Goal: Find specific page/section: Find specific page/section

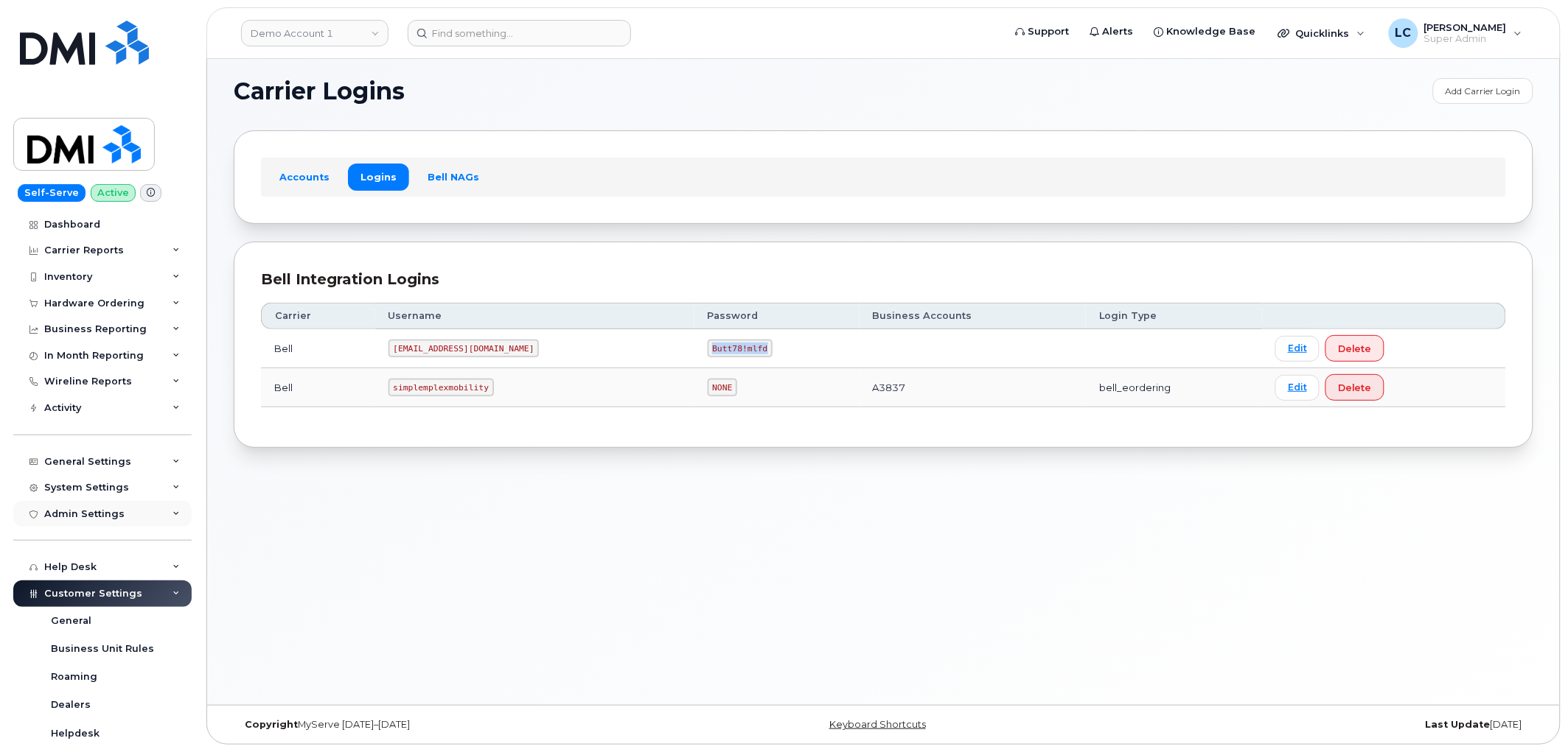
click at [134, 514] on div "Admin Settings" at bounding box center [102, 513] width 179 height 26
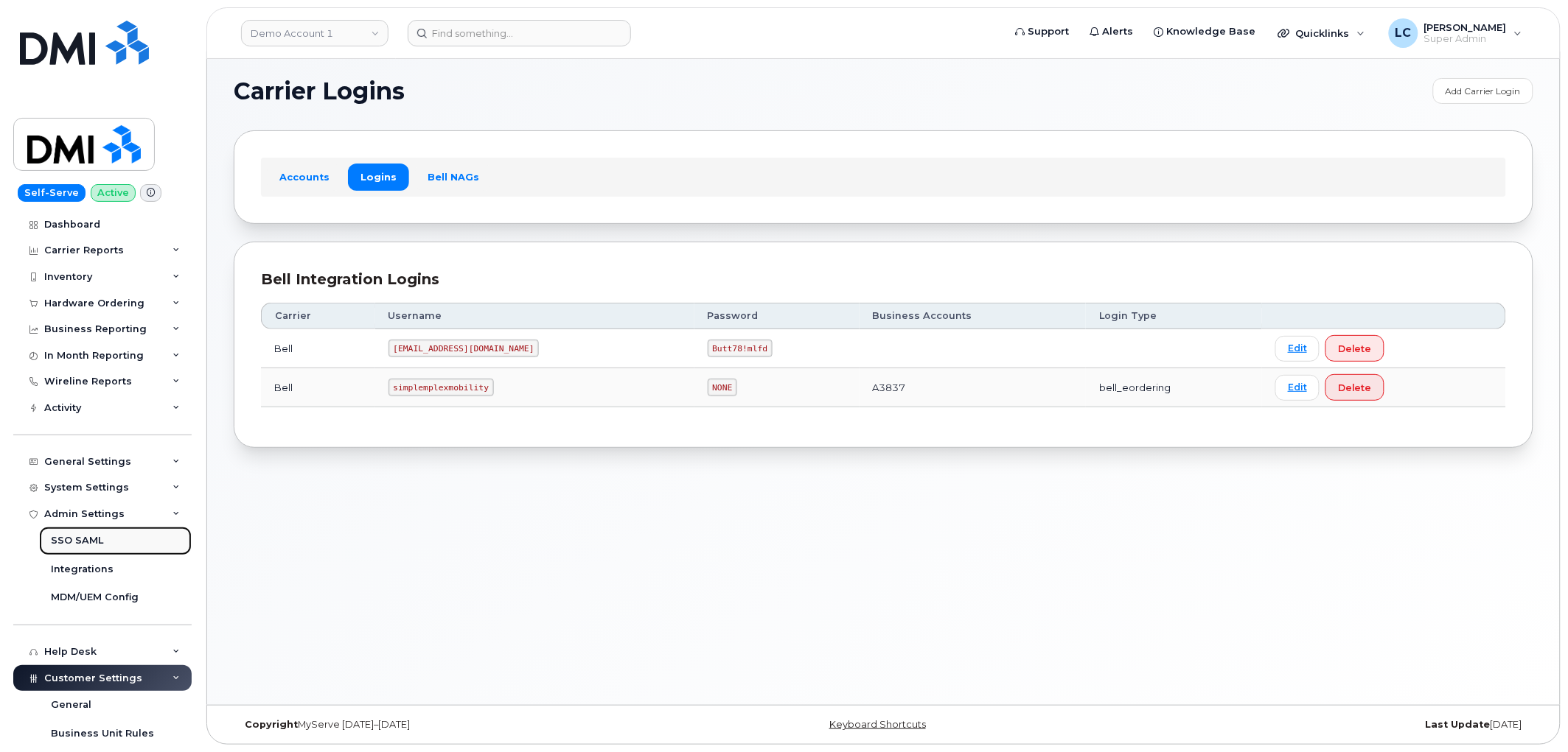
click at [116, 535] on link "SSO SAML" at bounding box center [115, 541] width 152 height 28
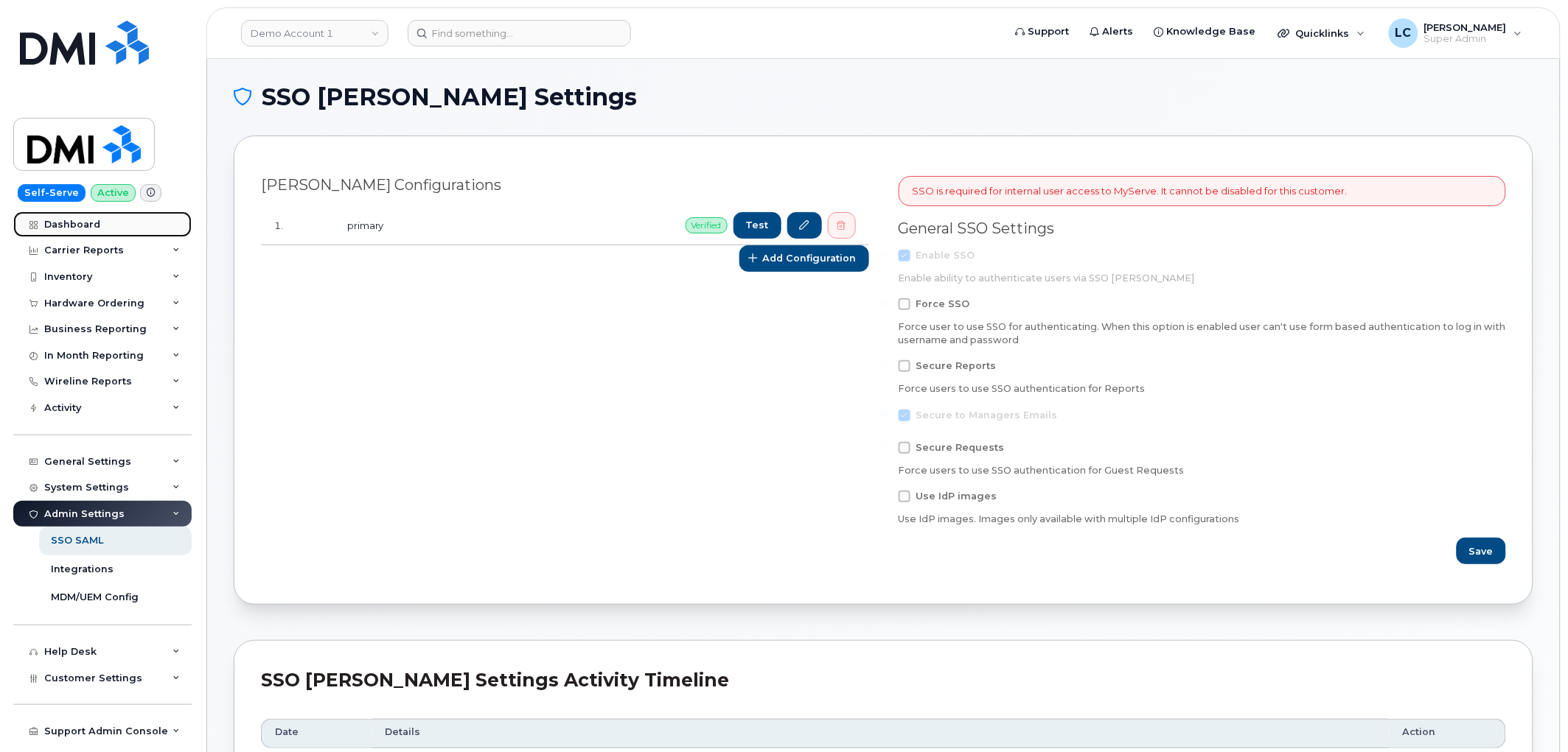
click at [96, 225] on div "Dashboard" at bounding box center [72, 225] width 56 height 12
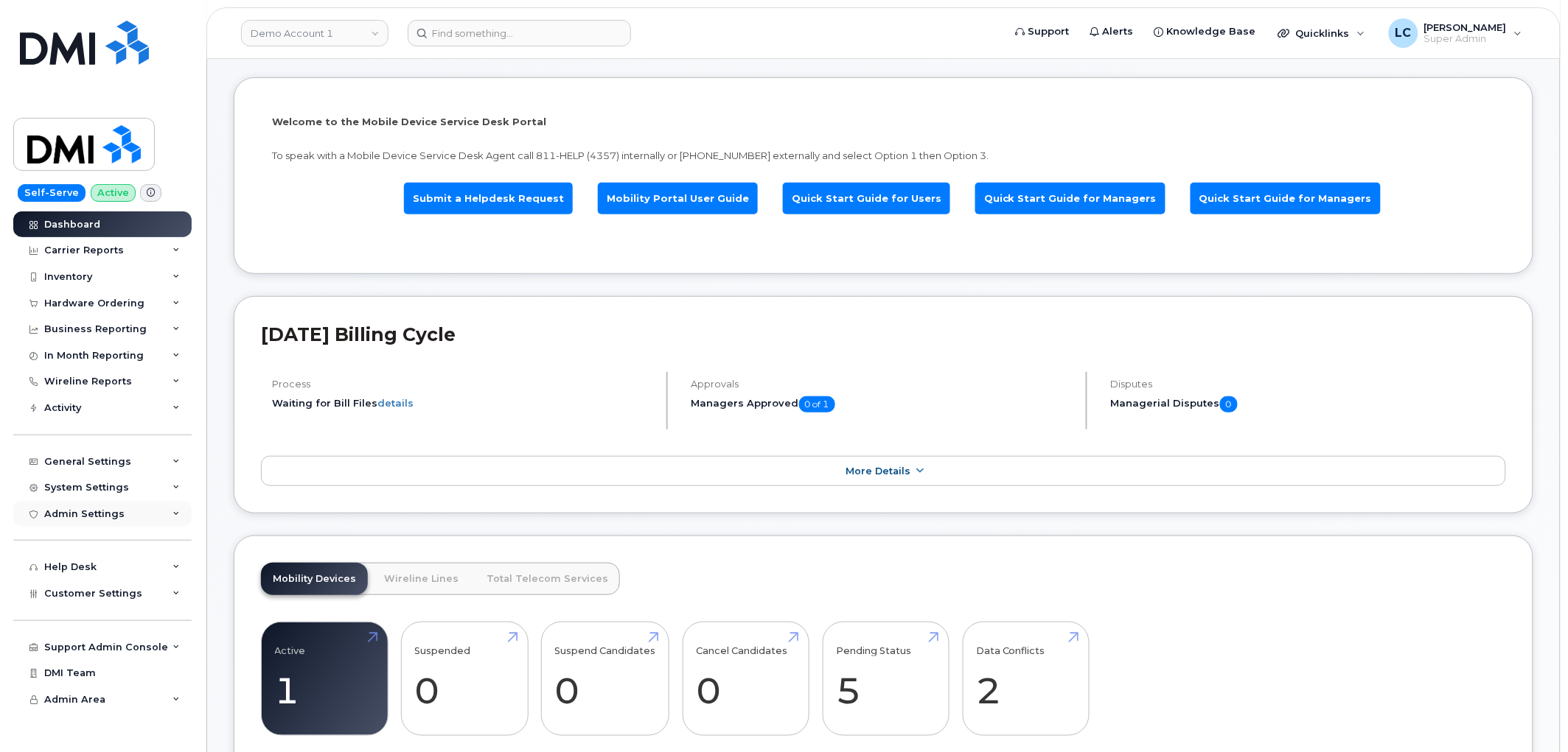
scroll to position [163, 0]
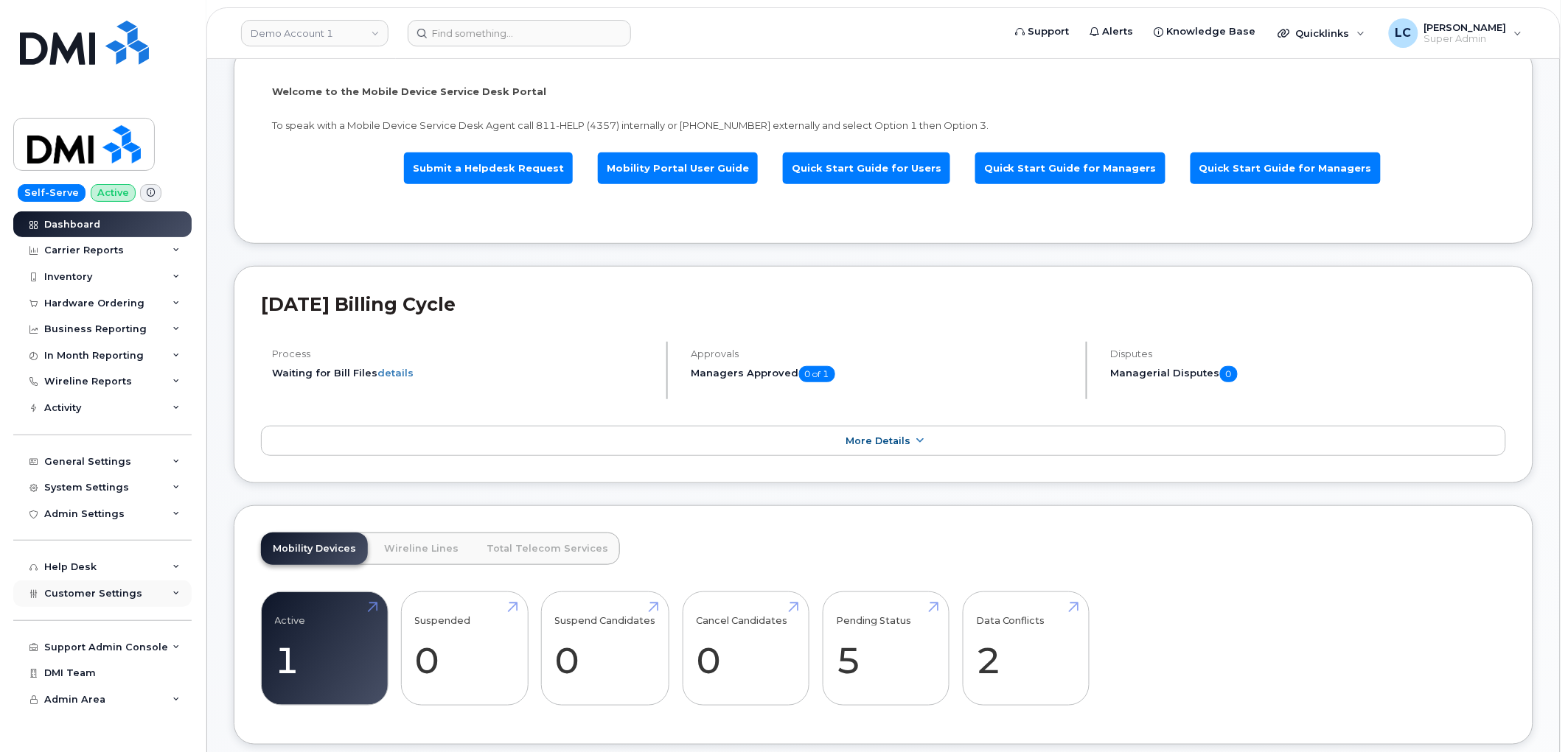
click at [160, 592] on div "Customer Settings" at bounding box center [102, 593] width 179 height 26
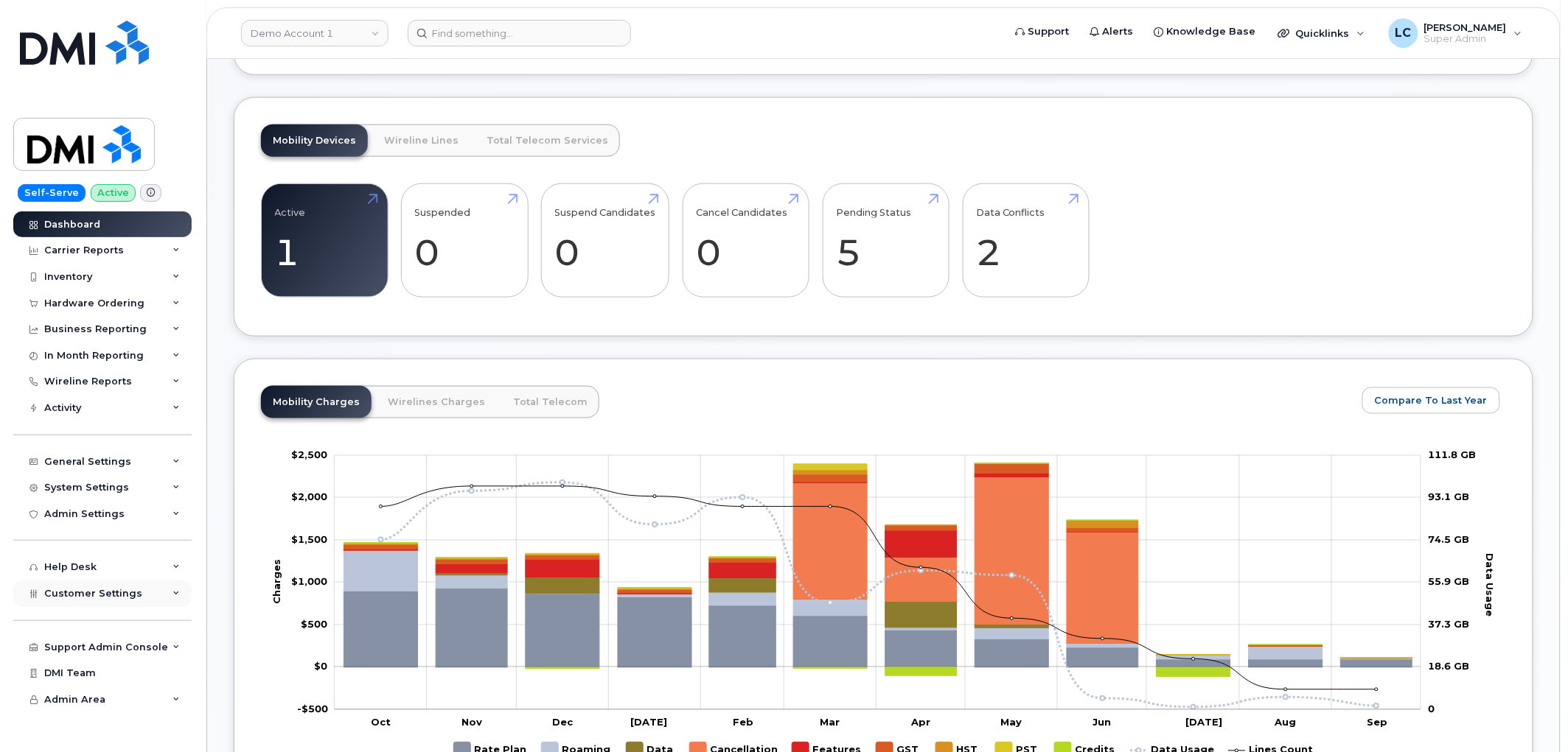
scroll to position [573, 0]
click at [147, 518] on div "Admin Settings" at bounding box center [102, 513] width 179 height 26
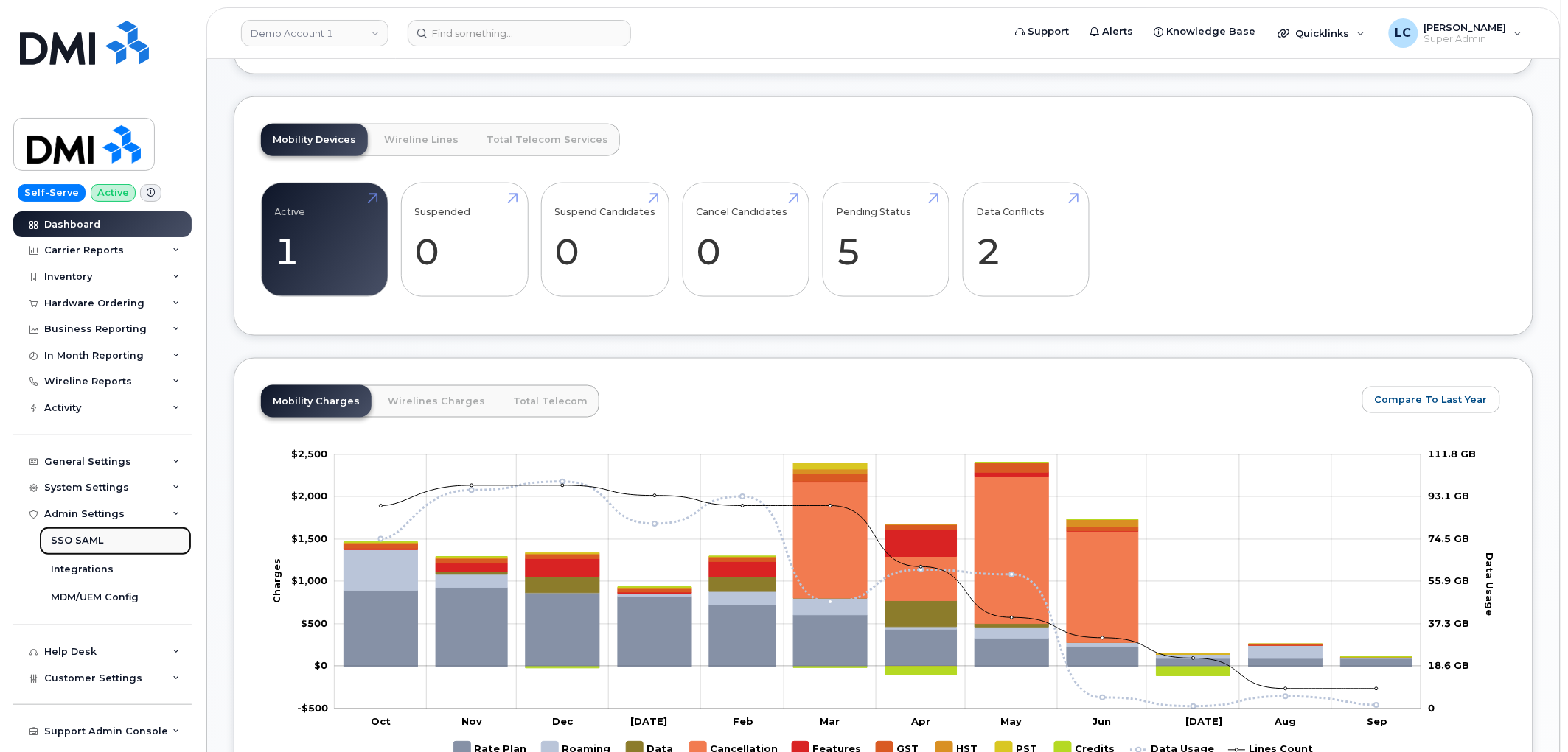
click at [129, 541] on link "SSO SAML" at bounding box center [115, 541] width 152 height 28
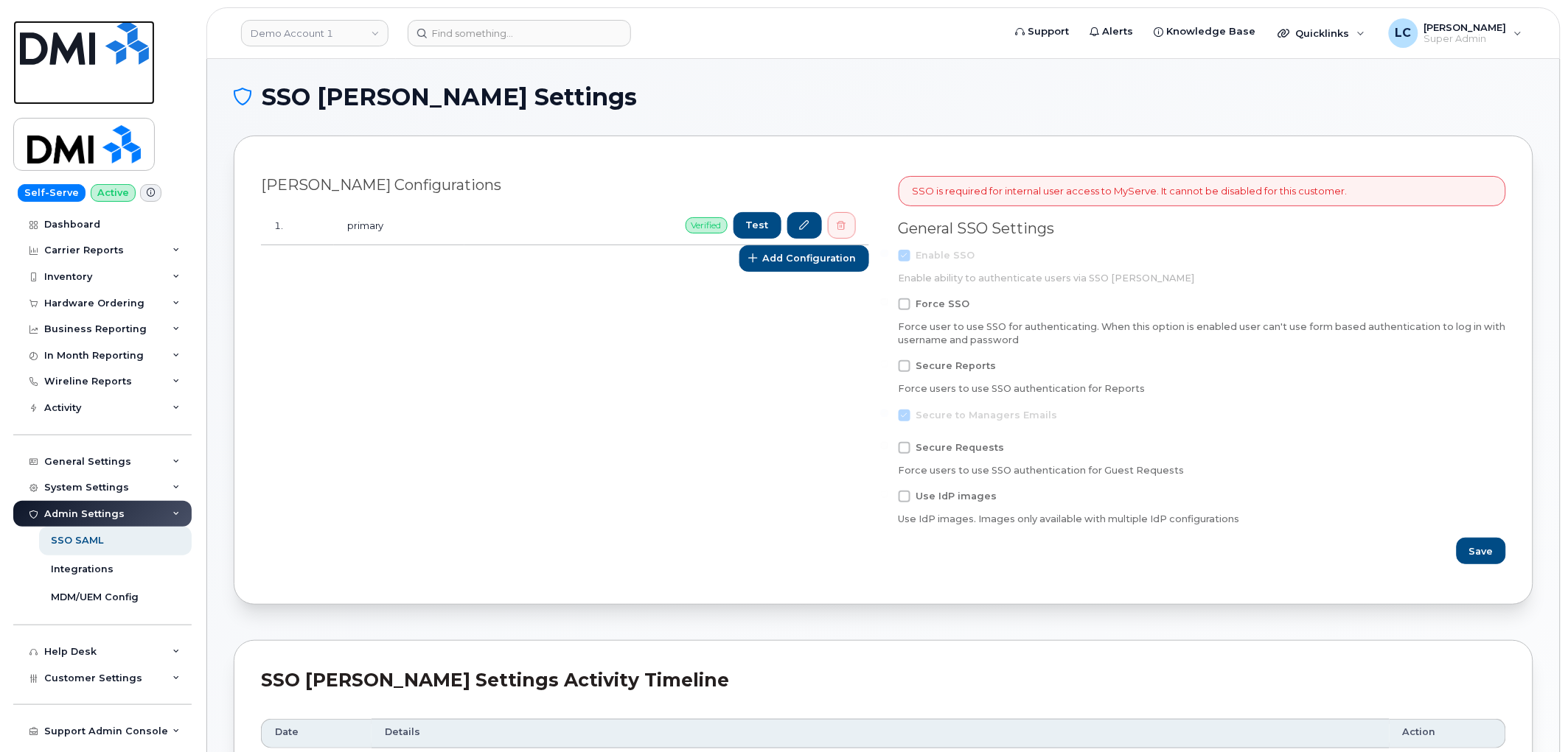
click at [102, 47] on img at bounding box center [85, 42] width 129 height 44
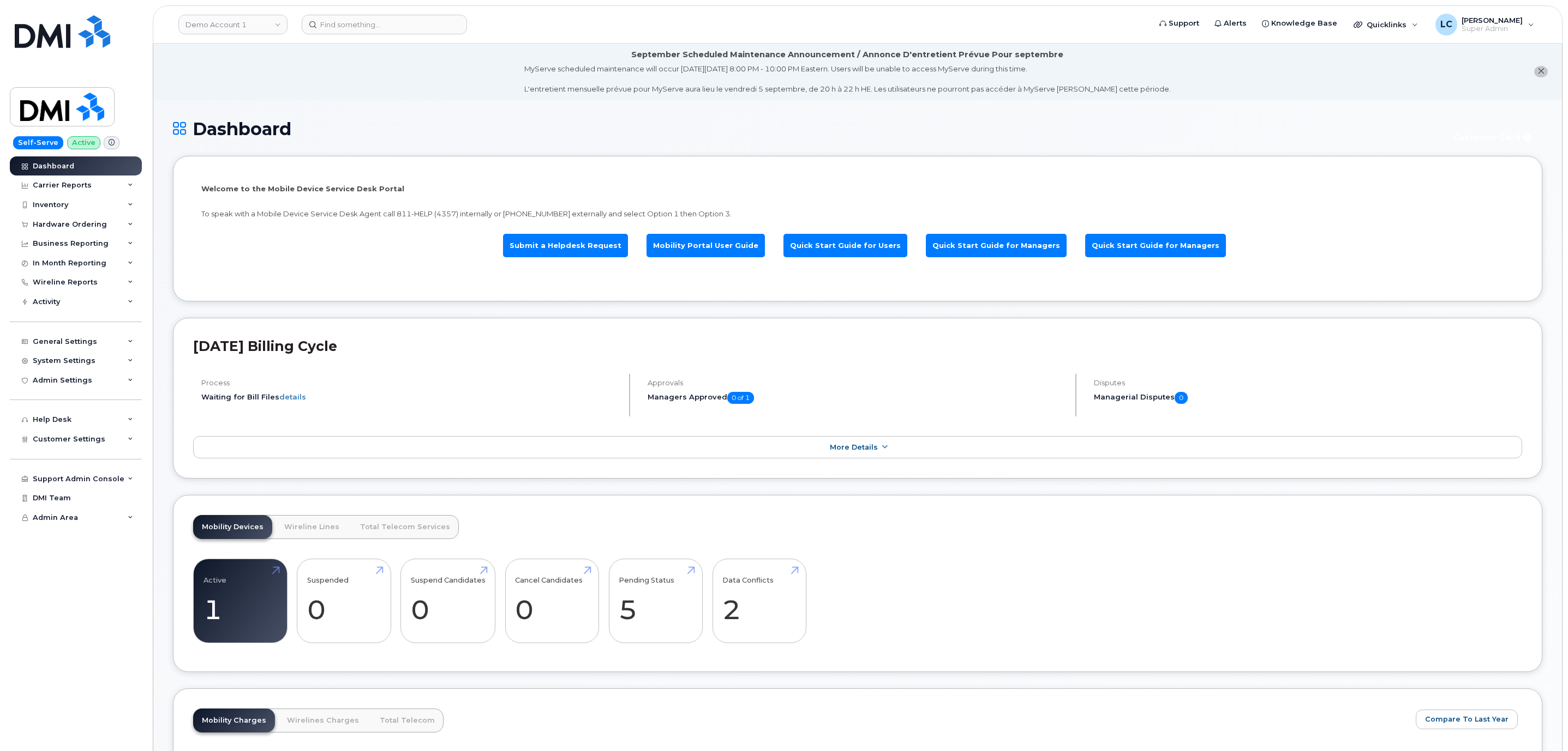
click at [802, 136] on h1 "Dashboard" at bounding box center [805, 129] width 1266 height 19
click at [137, 635] on div "Dashboard Carrier Reports Monthly Billing Data Daily Data Pooling Data Behavior…" at bounding box center [77, 454] width 135 height 595
